Goal: Information Seeking & Learning: Find specific page/section

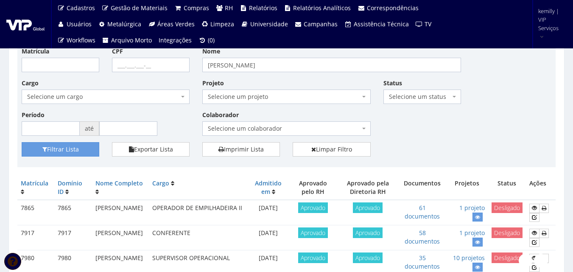
scroll to position [42, 0]
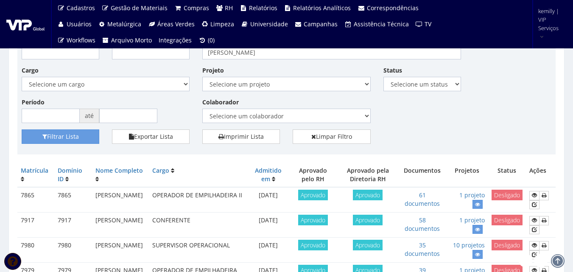
scroll to position [42, 0]
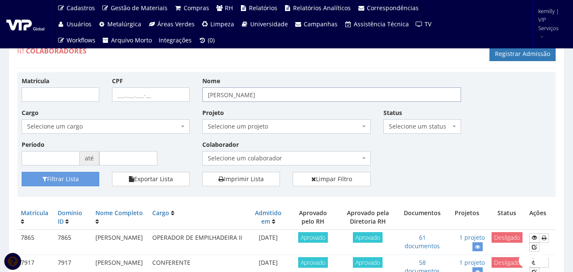
drag, startPoint x: 238, startPoint y: 93, endPoint x: 151, endPoint y: 92, distance: 86.9
click at [151, 92] on div "Matrícula CPF Nome danielle Cargo Selecione um cargo G0610 D0029 - 4110-05 - AG…" at bounding box center [286, 123] width 542 height 95
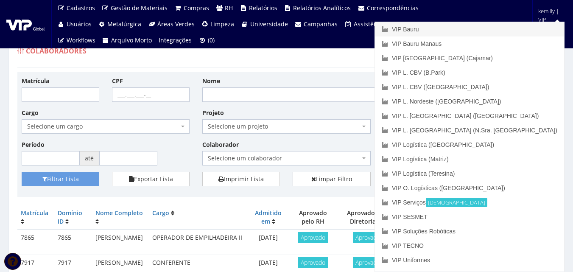
click at [500, 30] on link "VIP Bauru" at bounding box center [469, 29] width 189 height 14
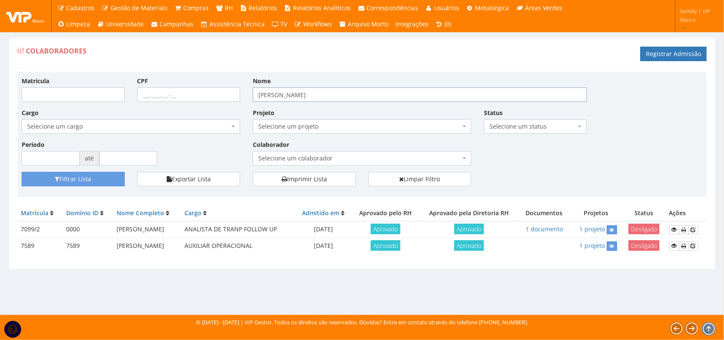
drag, startPoint x: 293, startPoint y: 92, endPoint x: 76, endPoint y: 107, distance: 217.1
click at [76, 107] on div "Matrícula CPF Nome [PERSON_NAME] Cargo Selecione um cargo G1225 D0029 - 4110-05…" at bounding box center [361, 123] width 693 height 95
type input "JULIANA KUHN"
click at [22, 172] on button "Filtrar Lista" at bounding box center [73, 179] width 103 height 14
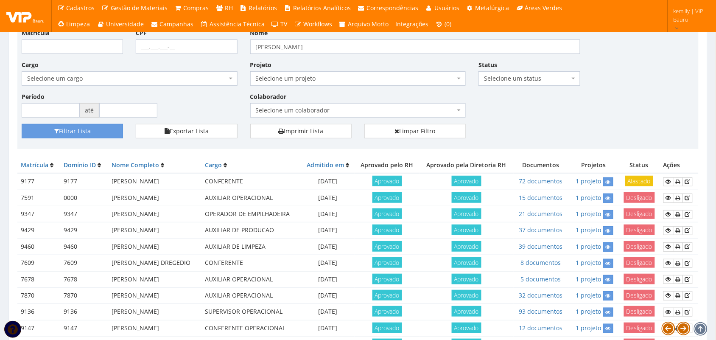
scroll to position [106, 0]
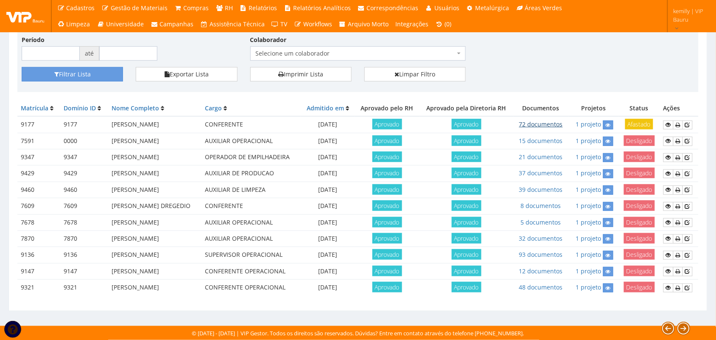
click at [549, 121] on link "72 documentos" at bounding box center [541, 124] width 44 height 8
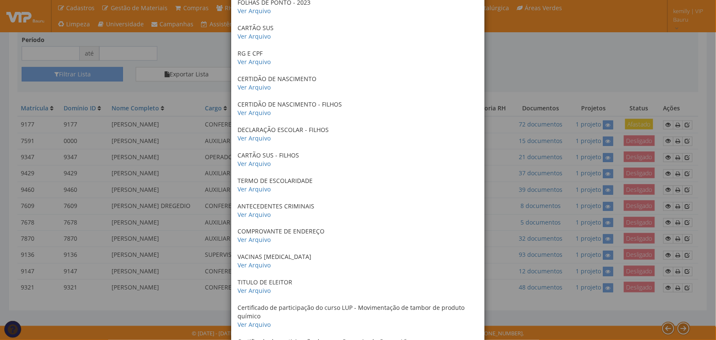
scroll to position [901, 0]
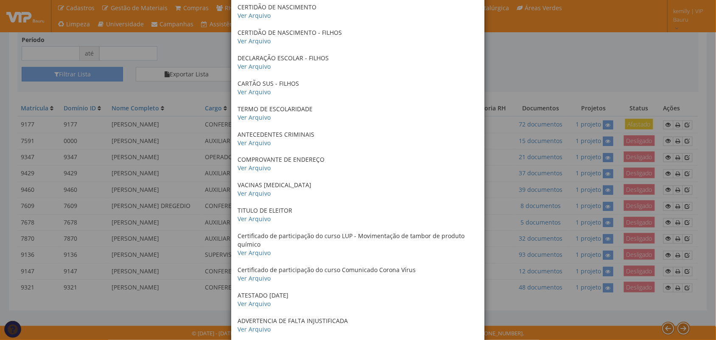
drag, startPoint x: 566, startPoint y: 45, endPoint x: 573, endPoint y: 56, distance: 13.3
click at [569, 50] on div "× Documentos / Colaborador: 9177 - JULIANA KUHN CRACHÁ 2022 Ver Arquivo FICHA D…" at bounding box center [358, 170] width 716 height 340
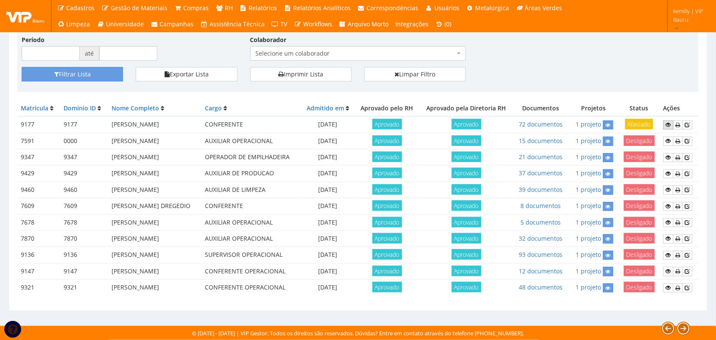
click at [667, 125] on icon at bounding box center [668, 125] width 5 height 6
click at [605, 124] on link at bounding box center [608, 124] width 10 height 9
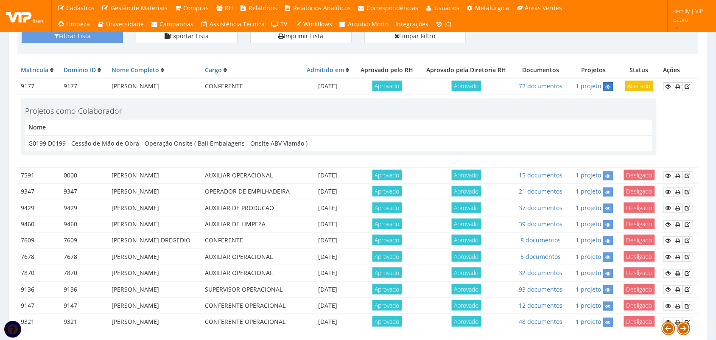
scroll to position [179, 0]
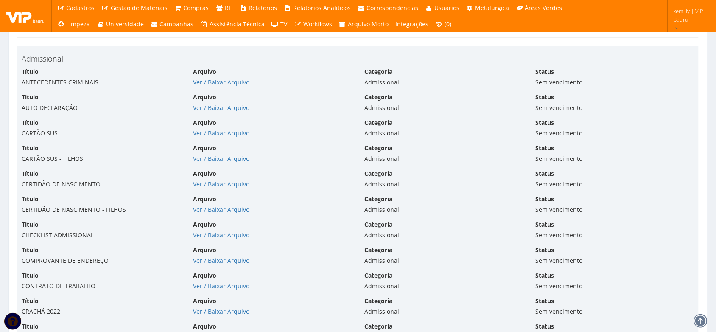
scroll to position [1961, 0]
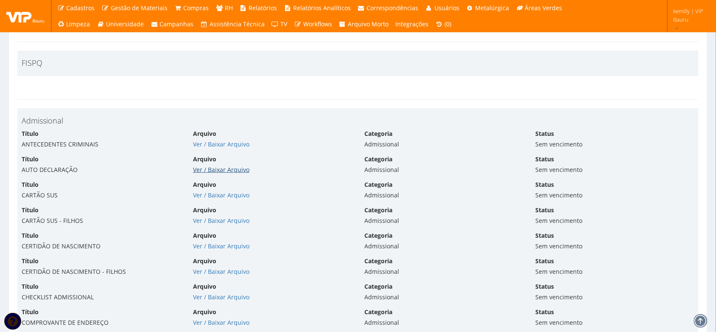
click at [215, 173] on link "Ver / Baixar Arquivo" at bounding box center [221, 169] width 56 height 8
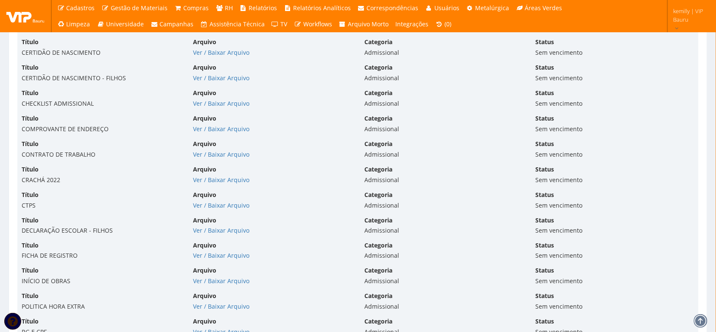
scroll to position [2173, 0]
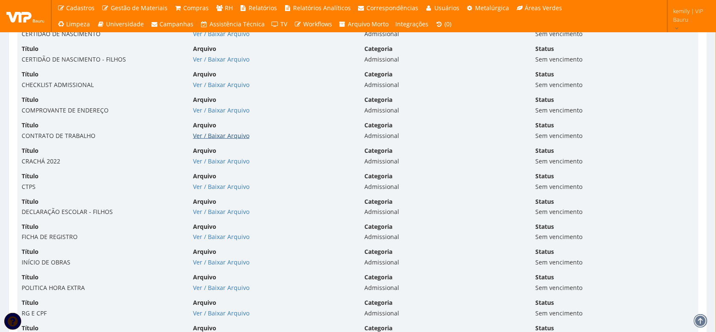
click at [230, 135] on link "Ver / Baixar Arquivo" at bounding box center [221, 135] width 56 height 8
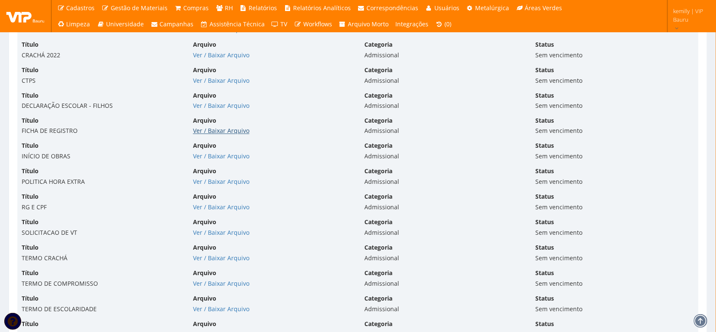
click at [225, 131] on link "Ver / Baixar Arquivo" at bounding box center [221, 131] width 56 height 8
click at [211, 182] on link "Ver / Baixar Arquivo" at bounding box center [221, 182] width 56 height 8
click at [212, 232] on link "Ver / Baixar Arquivo" at bounding box center [221, 232] width 56 height 8
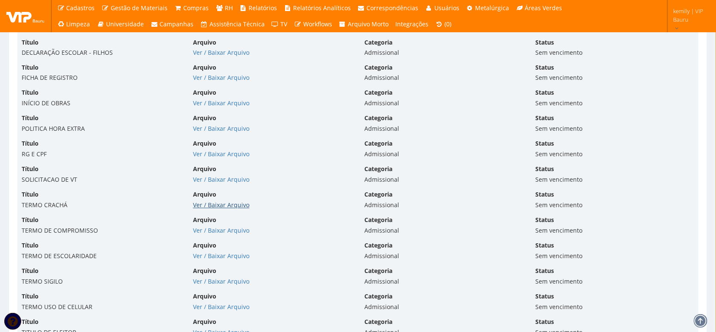
click at [221, 206] on link "Ver / Baixar Arquivo" at bounding box center [221, 205] width 56 height 8
click at [212, 232] on link "Ver / Baixar Arquivo" at bounding box center [221, 230] width 56 height 8
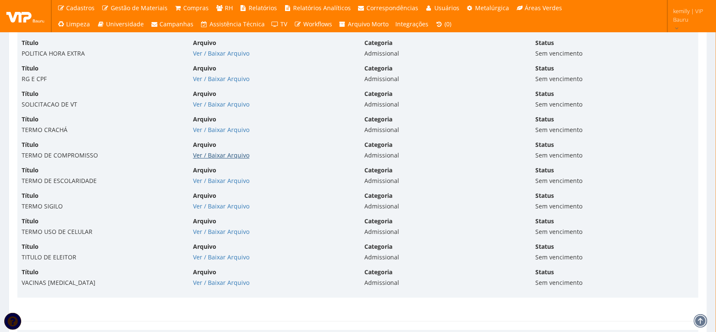
scroll to position [2438, 0]
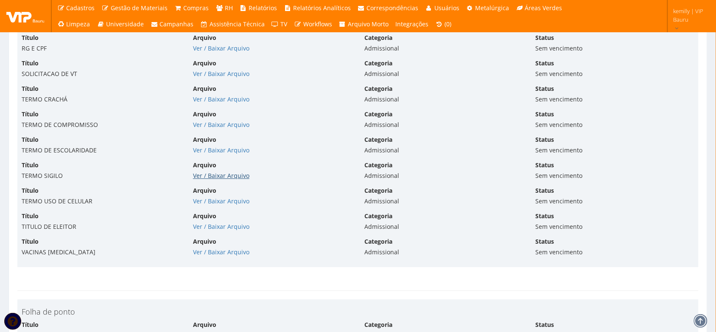
click at [219, 179] on link "Ver / Baixar Arquivo" at bounding box center [221, 175] width 56 height 8
click at [210, 203] on link "Ver / Baixar Arquivo" at bounding box center [221, 201] width 56 height 8
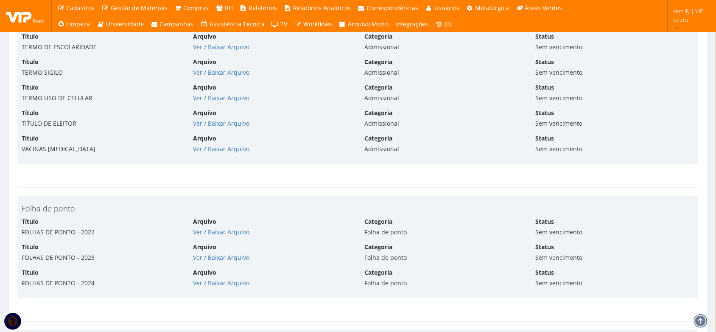
scroll to position [2597, 0]
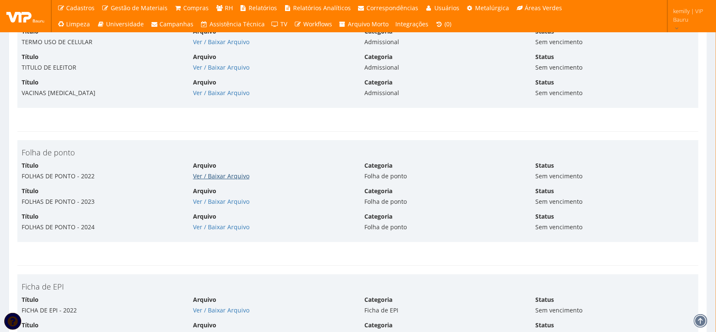
click at [229, 179] on link "Ver / Baixar Arquivo" at bounding box center [221, 176] width 56 height 8
click at [232, 204] on link "Ver / Baixar Arquivo" at bounding box center [221, 201] width 56 height 8
click at [219, 229] on link "Ver / Baixar Arquivo" at bounding box center [221, 227] width 56 height 8
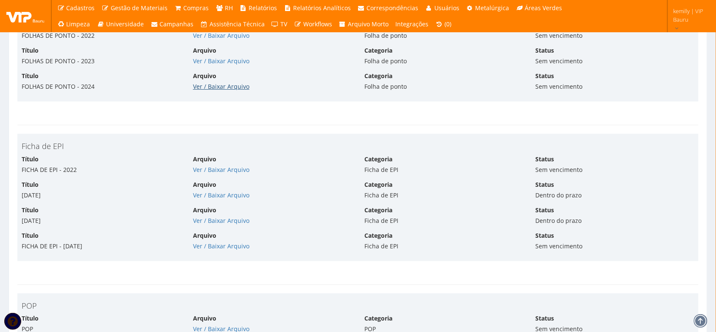
scroll to position [2756, 0]
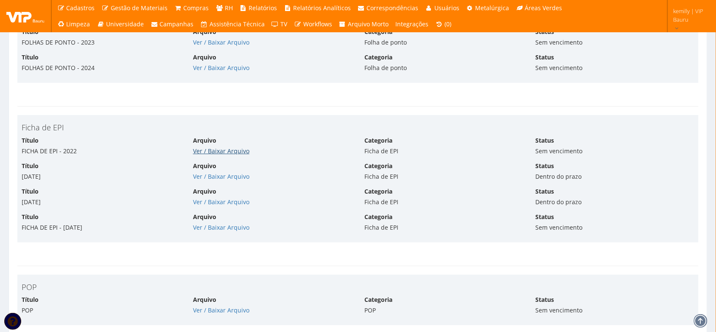
click at [227, 153] on link "Ver / Baixar Arquivo" at bounding box center [221, 151] width 56 height 8
click at [233, 177] on link "Ver / Baixar Arquivo" at bounding box center [221, 176] width 56 height 8
click at [212, 203] on link "Ver / Baixar Arquivo" at bounding box center [221, 202] width 56 height 8
click at [212, 230] on link "Ver / Baixar Arquivo" at bounding box center [221, 227] width 56 height 8
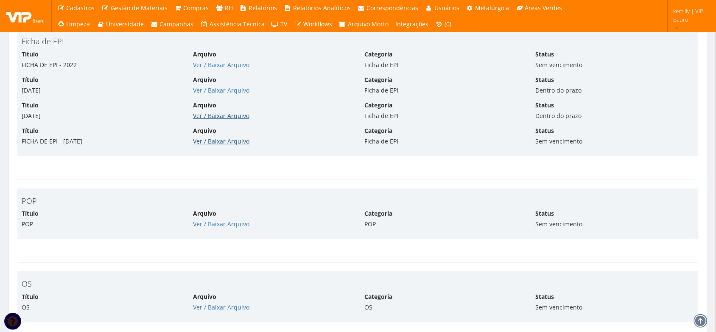
scroll to position [2914, 0]
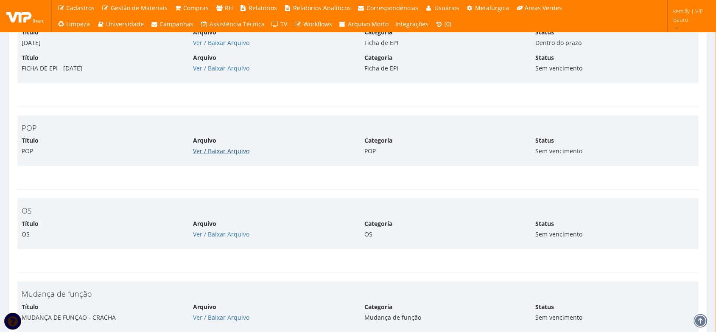
click at [215, 152] on link "Ver / Baixar Arquivo" at bounding box center [221, 151] width 56 height 8
click at [214, 237] on link "Ver / Baixar Arquivo" at bounding box center [221, 234] width 56 height 8
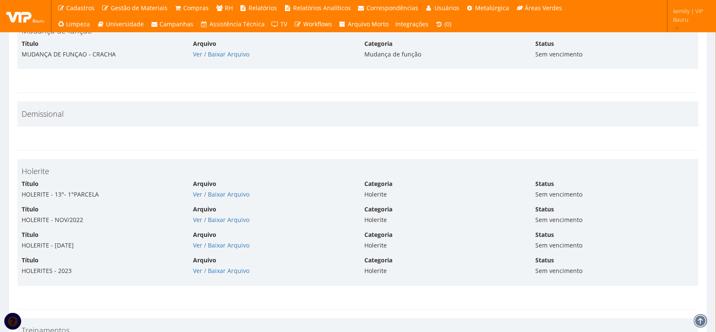
scroll to position [3179, 0]
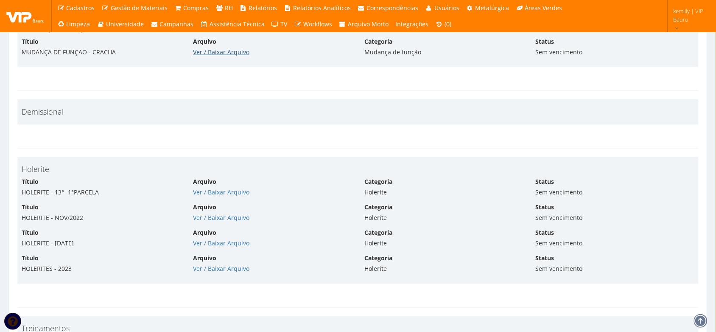
click at [200, 55] on link "Ver / Baixar Arquivo" at bounding box center [221, 52] width 56 height 8
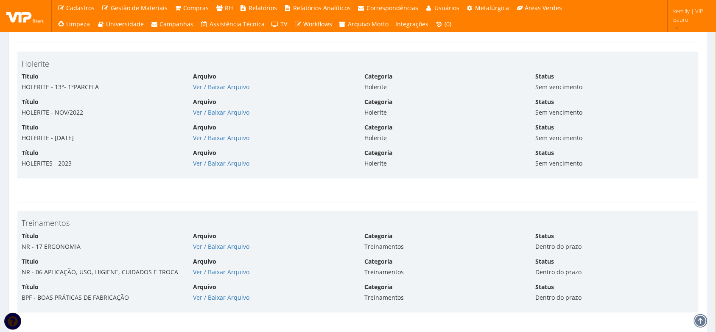
scroll to position [3285, 0]
click at [234, 90] on link "Ver / Baixar Arquivo" at bounding box center [221, 86] width 56 height 8
click at [219, 113] on link "Ver / Baixar Arquivo" at bounding box center [221, 112] width 56 height 8
click at [207, 141] on link "Ver / Baixar Arquivo" at bounding box center [221, 137] width 56 height 8
click at [233, 167] on link "Ver / Baixar Arquivo" at bounding box center [221, 163] width 56 height 8
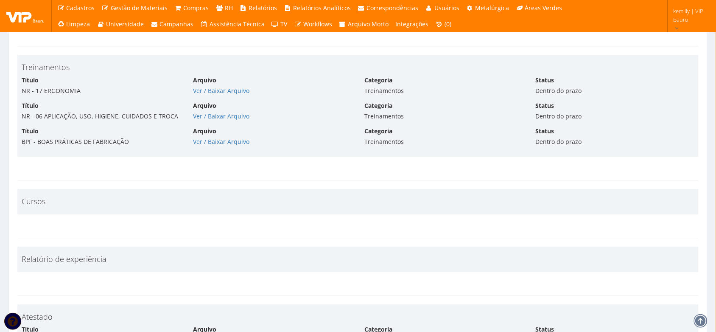
scroll to position [3444, 0]
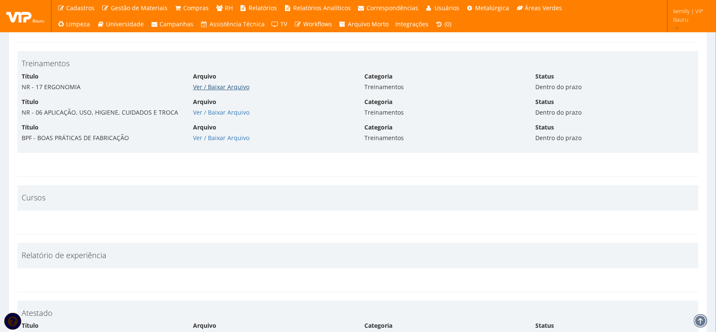
click at [212, 88] on link "Ver / Baixar Arquivo" at bounding box center [221, 87] width 56 height 8
click at [234, 114] on link "Ver / Baixar Arquivo" at bounding box center [221, 112] width 56 height 8
click at [233, 140] on link "Ver / Baixar Arquivo" at bounding box center [221, 138] width 56 height 8
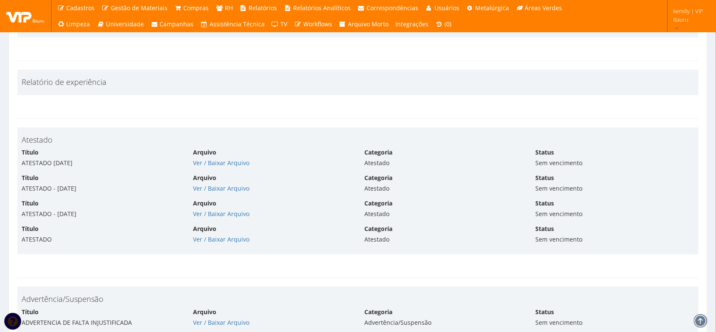
scroll to position [3709, 0]
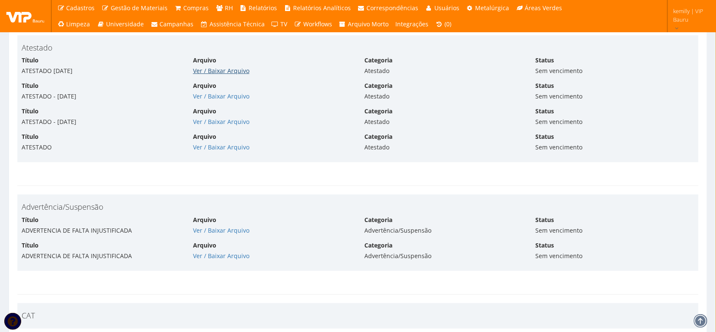
click at [229, 75] on link "Ver / Baixar Arquivo" at bounding box center [221, 71] width 56 height 8
click at [224, 100] on link "Ver / Baixar Arquivo" at bounding box center [221, 96] width 56 height 8
click at [211, 125] on link "Ver / Baixar Arquivo" at bounding box center [221, 121] width 56 height 8
click at [212, 146] on div "Arquivo Ver / Baixar Arquivo" at bounding box center [272, 141] width 171 height 19
click at [217, 151] on link "Ver / Baixar Arquivo" at bounding box center [221, 147] width 56 height 8
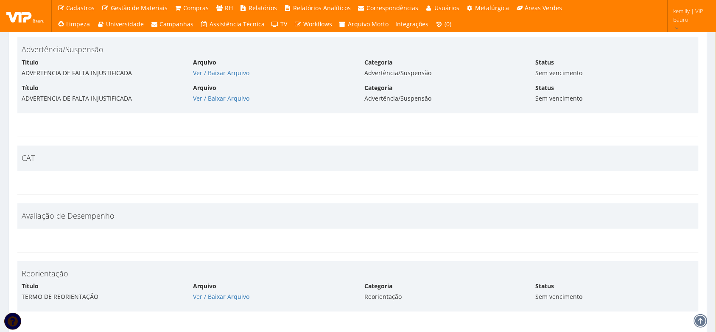
scroll to position [3868, 0]
click at [217, 71] on link "Ver / Baixar Arquivo" at bounding box center [221, 71] width 56 height 8
click at [241, 100] on link "Ver / Baixar Arquivo" at bounding box center [221, 96] width 56 height 8
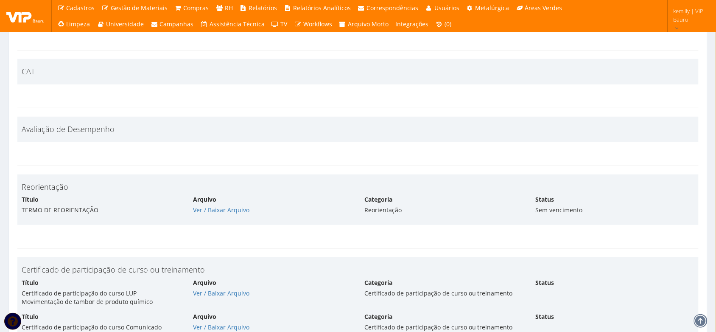
scroll to position [4027, 0]
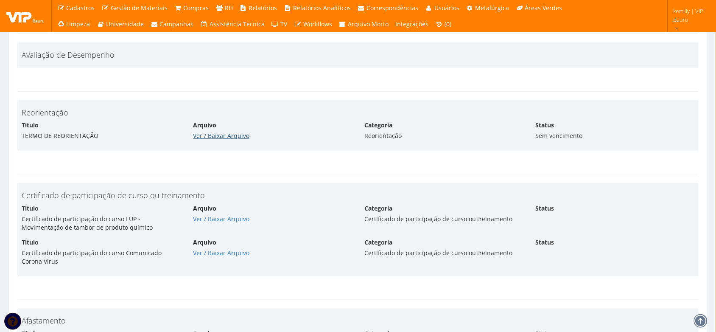
click at [198, 139] on link "Ver / Baixar Arquivo" at bounding box center [221, 135] width 56 height 8
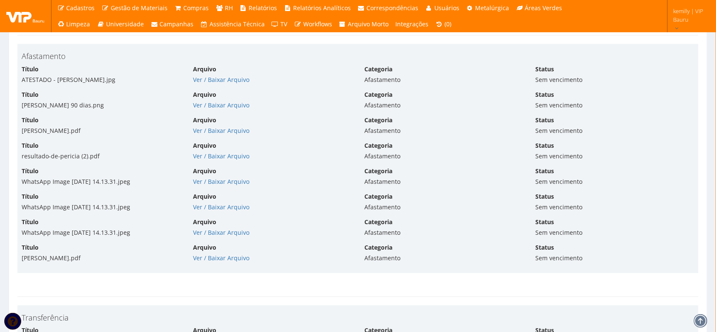
scroll to position [4292, 0]
click at [212, 83] on link "Ver / Baixar Arquivo" at bounding box center [221, 79] width 56 height 8
click at [214, 109] on link "Ver / Baixar Arquivo" at bounding box center [221, 104] width 56 height 8
click at [227, 134] on link "Ver / Baixar Arquivo" at bounding box center [221, 130] width 56 height 8
click at [228, 159] on link "Ver / Baixar Arquivo" at bounding box center [221, 155] width 56 height 8
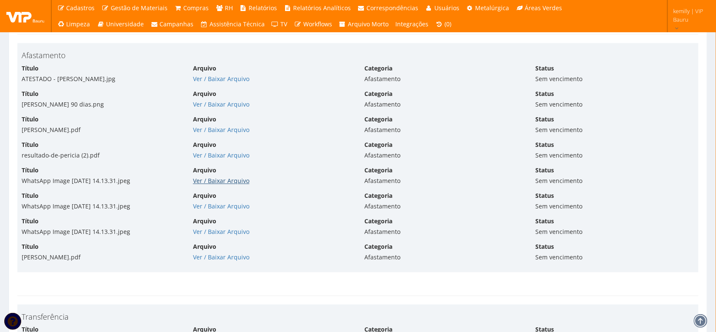
click at [210, 182] on link "Ver / Baixar Arquivo" at bounding box center [221, 181] width 56 height 8
click at [227, 210] on link "Ver / Baixar Arquivo" at bounding box center [221, 206] width 56 height 8
click at [219, 236] on link "Ver / Baixar Arquivo" at bounding box center [221, 232] width 56 height 8
click at [218, 261] on link "Ver / Baixar Arquivo" at bounding box center [221, 257] width 56 height 8
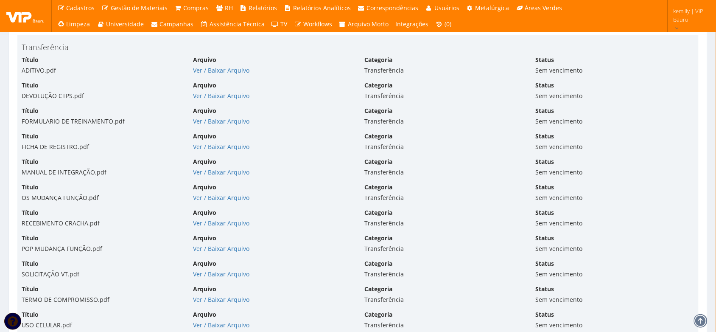
scroll to position [4557, 0]
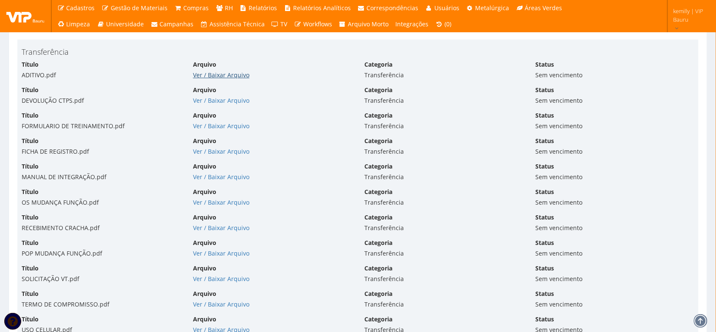
click at [209, 77] on link "Ver / Baixar Arquivo" at bounding box center [221, 75] width 56 height 8
click at [211, 103] on link "Ver / Baixar Arquivo" at bounding box center [221, 100] width 56 height 8
click at [223, 130] on link "Ver / Baixar Arquivo" at bounding box center [221, 126] width 56 height 8
click at [203, 155] on link "Ver / Baixar Arquivo" at bounding box center [221, 151] width 56 height 8
click at [201, 181] on link "Ver / Baixar Arquivo" at bounding box center [221, 177] width 56 height 8
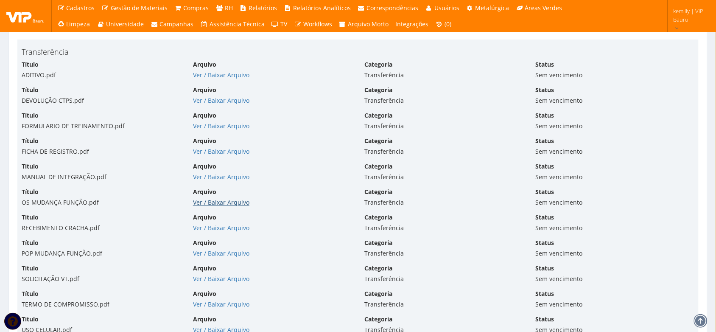
click at [226, 206] on link "Ver / Baixar Arquivo" at bounding box center [221, 202] width 56 height 8
click at [204, 231] on link "Ver / Baixar Arquivo" at bounding box center [221, 227] width 56 height 8
click at [220, 257] on link "Ver / Baixar Arquivo" at bounding box center [221, 253] width 56 height 8
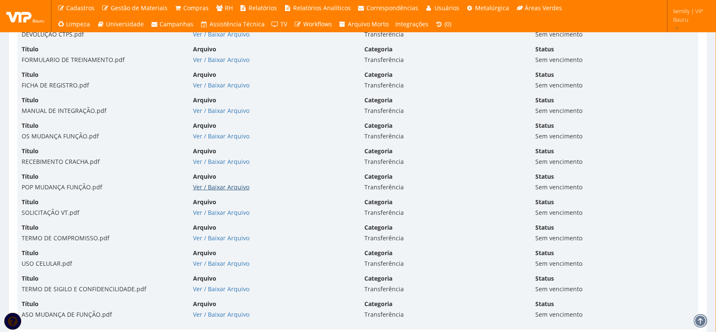
scroll to position [4663, 0]
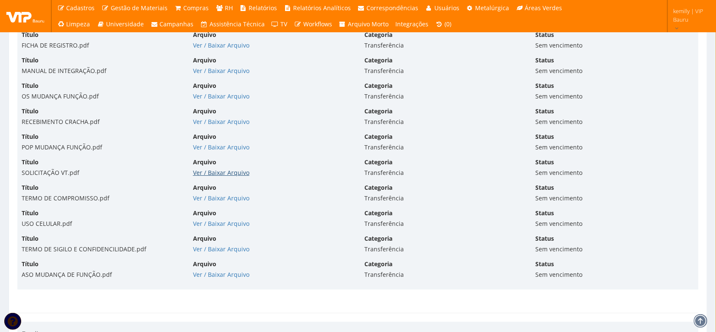
click at [215, 174] on link "Ver / Baixar Arquivo" at bounding box center [221, 172] width 56 height 8
click at [219, 202] on link "Ver / Baixar Arquivo" at bounding box center [221, 198] width 56 height 8
click at [217, 227] on link "Ver / Baixar Arquivo" at bounding box center [221, 223] width 56 height 8
click at [209, 251] on link "Ver / Baixar Arquivo" at bounding box center [221, 249] width 56 height 8
click at [230, 278] on link "Ver / Baixar Arquivo" at bounding box center [221, 274] width 56 height 8
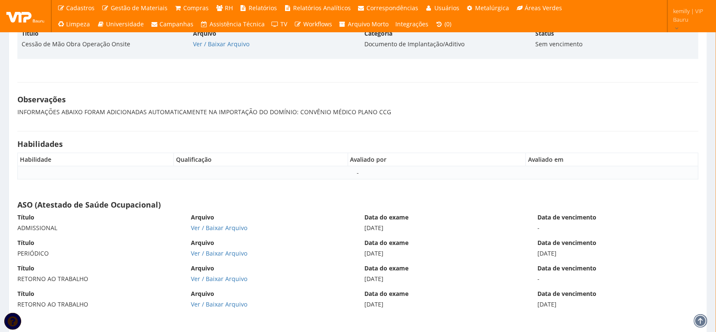
scroll to position [5140, 0]
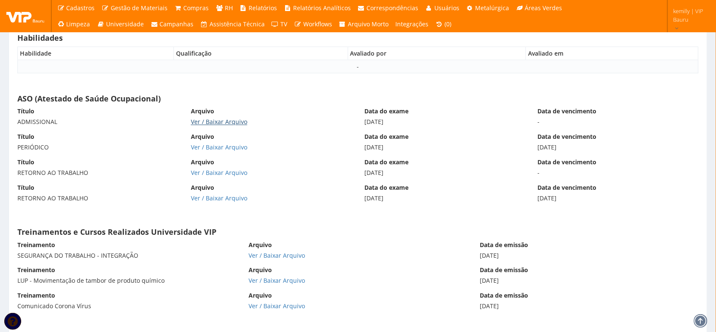
click at [224, 124] on link "Ver / Baixar Arquivo" at bounding box center [219, 122] width 56 height 8
click at [195, 151] on link "Ver / Baixar Arquivo" at bounding box center [219, 147] width 56 height 8
click at [233, 177] on link "Ver / Baixar Arquivo" at bounding box center [219, 173] width 56 height 8
click at [223, 202] on link "Ver / Baixar Arquivo" at bounding box center [219, 198] width 56 height 8
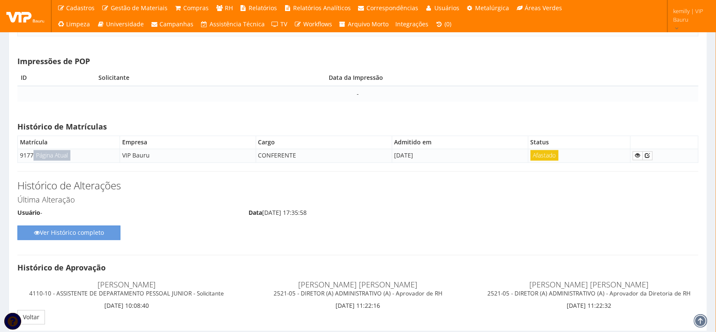
scroll to position [7055, 0]
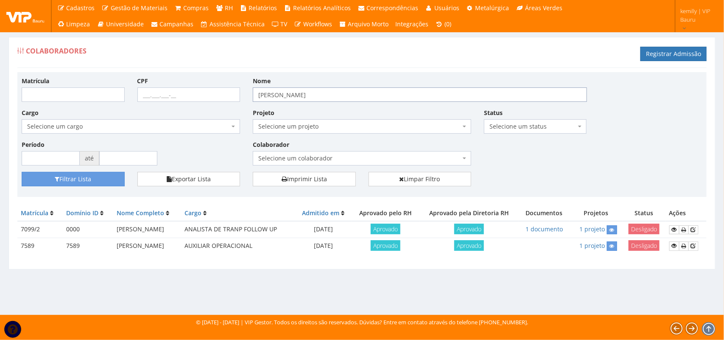
click at [327, 92] on input "[PERSON_NAME]" at bounding box center [420, 94] width 334 height 14
click at [109, 179] on button "Filtrar Lista" at bounding box center [73, 179] width 103 height 14
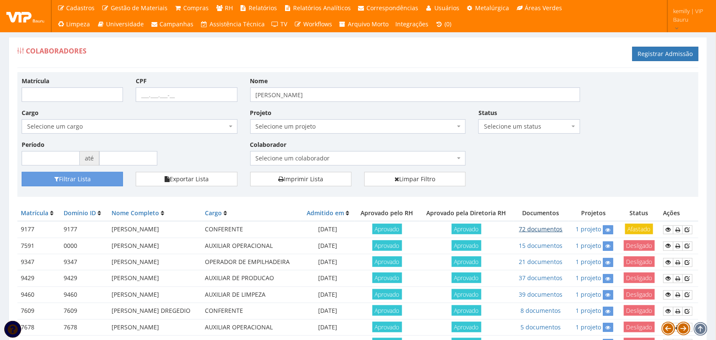
click at [541, 230] on link "72 documentos" at bounding box center [541, 229] width 44 height 8
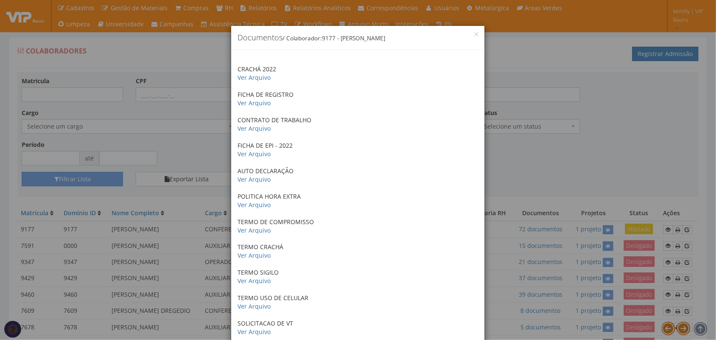
scroll to position [1612, 0]
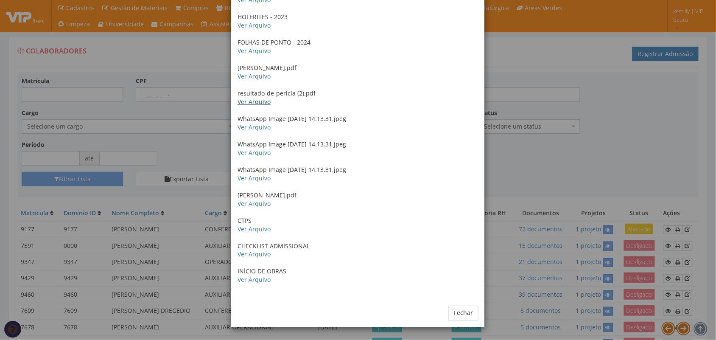
click at [259, 103] on link "Ver Arquivo" at bounding box center [253, 102] width 33 height 8
click at [247, 77] on link "Ver Arquivo" at bounding box center [253, 76] width 33 height 8
click at [255, 128] on link "Ver Arquivo" at bounding box center [253, 127] width 33 height 8
click at [254, 152] on link "Ver Arquivo" at bounding box center [253, 152] width 33 height 8
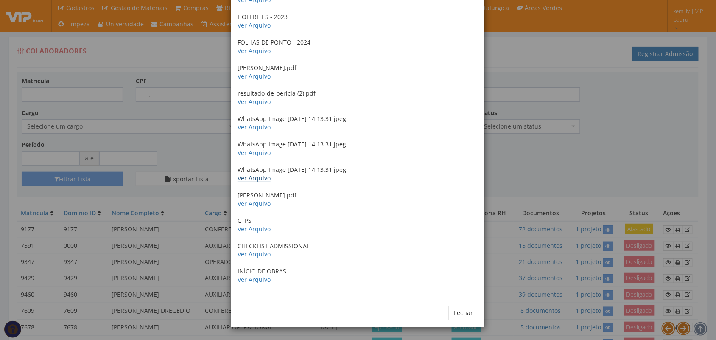
click at [247, 178] on link "Ver Arquivo" at bounding box center [253, 178] width 33 height 8
click at [254, 202] on link "Ver Arquivo" at bounding box center [253, 203] width 33 height 8
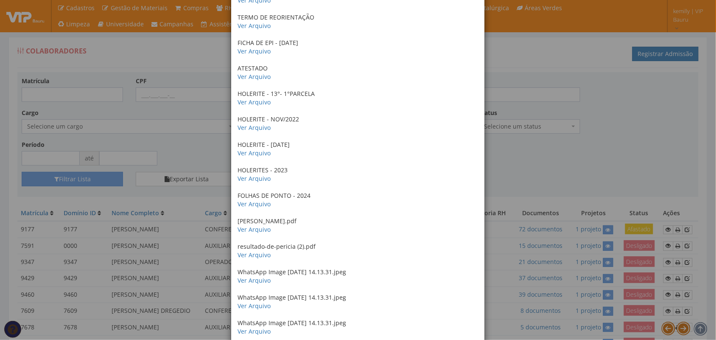
scroll to position [1453, 0]
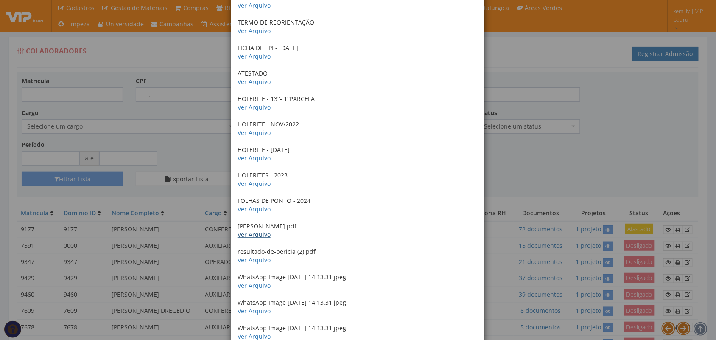
click at [251, 236] on link "Ver Arquivo" at bounding box center [253, 234] width 33 height 8
drag, startPoint x: 208, startPoint y: 139, endPoint x: 31, endPoint y: 134, distance: 177.3
click at [206, 138] on div "× Documentos / Colaborador: 9177 - JULIANA KUHN CRACHÁ 2022 Ver Arquivo FICHA D…" at bounding box center [358, 170] width 716 height 340
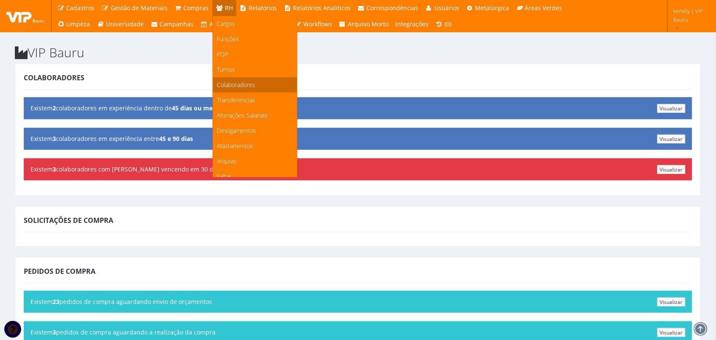
click at [229, 88] on span "Colaboradores" at bounding box center [236, 85] width 39 height 8
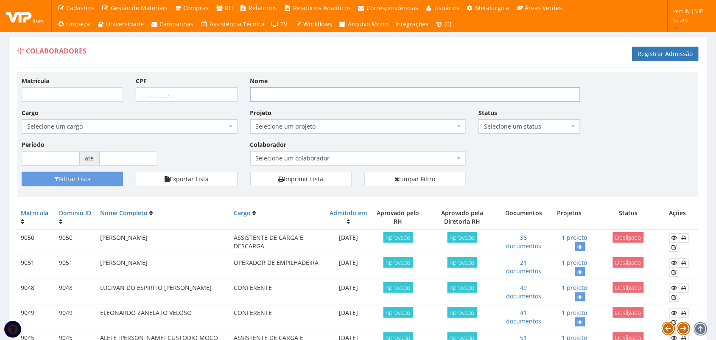
click at [279, 97] on input "Nome" at bounding box center [415, 94] width 330 height 14
type input "[PERSON_NAME]"
click at [22, 172] on button "Filtrar Lista" at bounding box center [72, 179] width 101 height 14
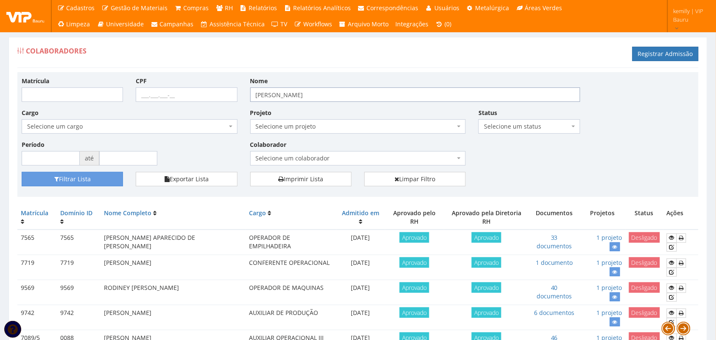
click at [395, 96] on input "[PERSON_NAME]" at bounding box center [415, 94] width 330 height 14
type input "[PERSON_NAME]"
click at [22, 172] on button "Filtrar Lista" at bounding box center [72, 179] width 101 height 14
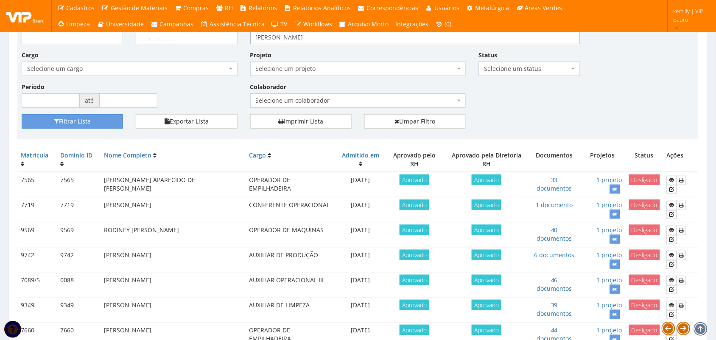
scroll to position [53, 0]
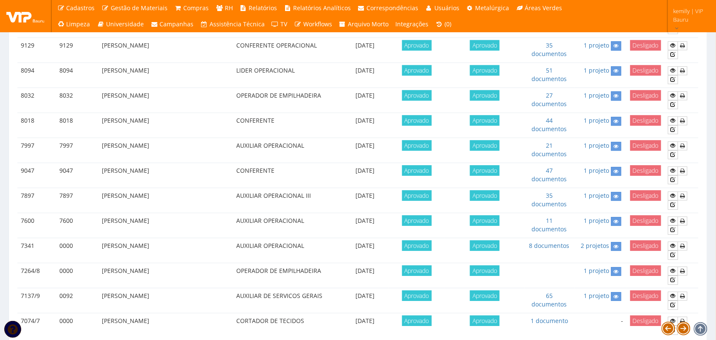
scroll to position [689, 0]
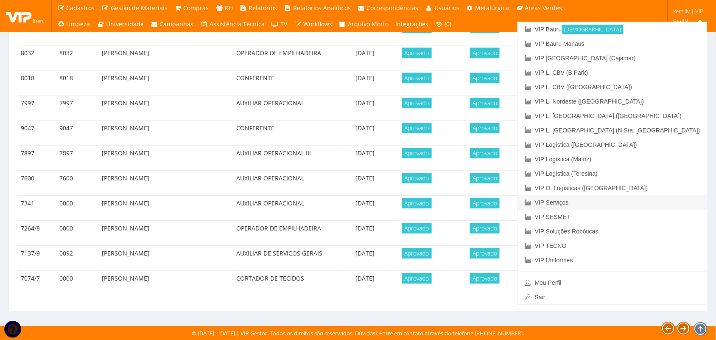
click at [649, 201] on link "VIP Serviços" at bounding box center [612, 202] width 189 height 14
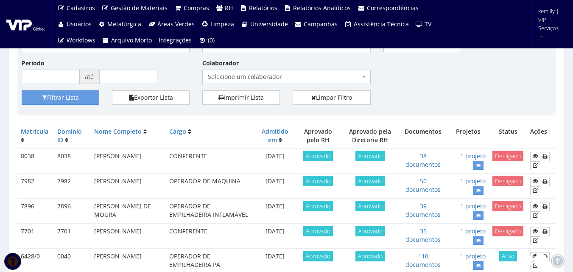
scroll to position [85, 0]
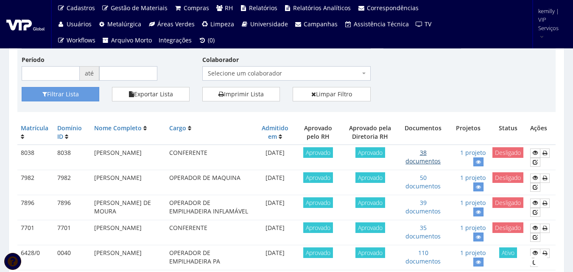
click at [421, 159] on link "38 documentos" at bounding box center [422, 156] width 35 height 17
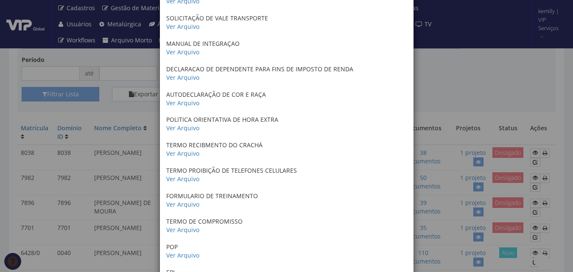
scroll to position [0, 0]
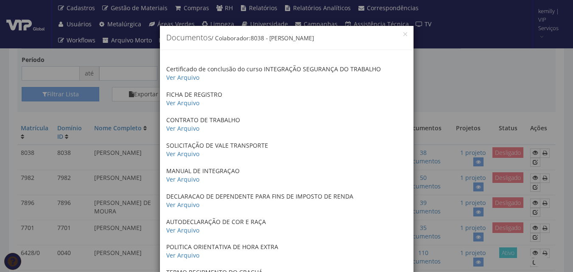
click at [441, 95] on div "× Documentos / Colaborador: 8038 - [PERSON_NAME] Certificado de conclusão do cu…" at bounding box center [286, 136] width 573 height 272
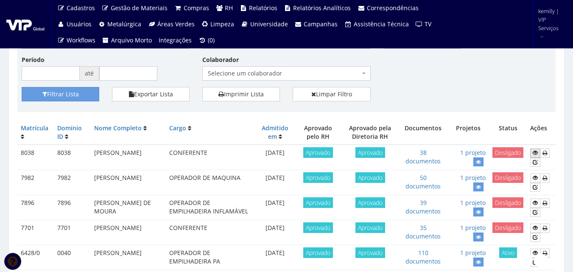
click at [533, 154] on icon at bounding box center [534, 153] width 5 height 6
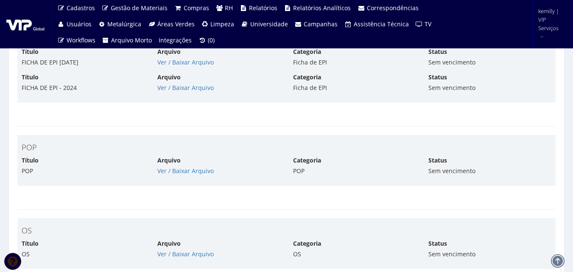
scroll to position [3052, 0]
